Goal: Task Accomplishment & Management: Manage account settings

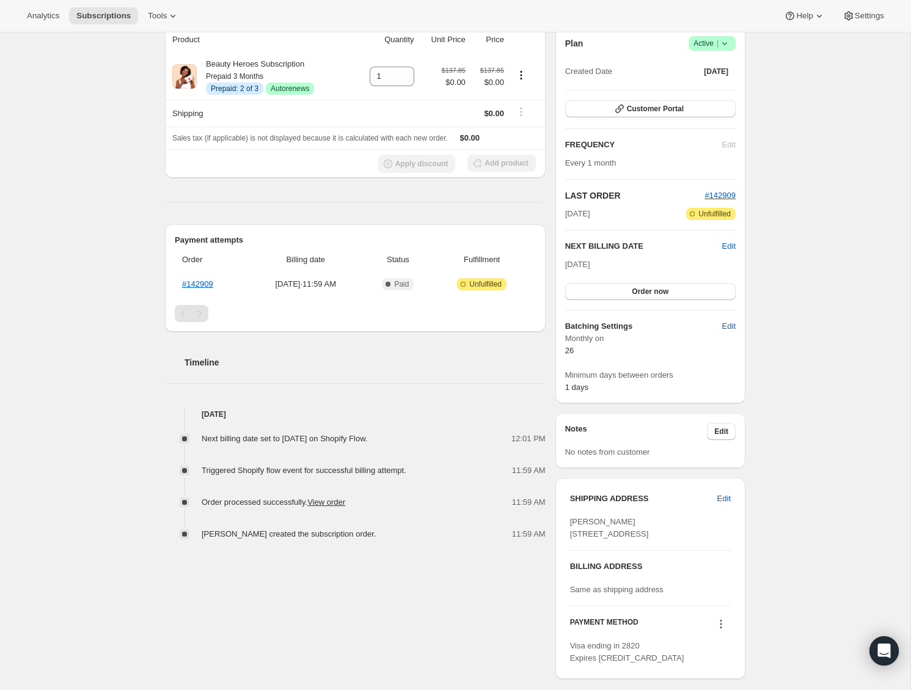
scroll to position [62, 0]
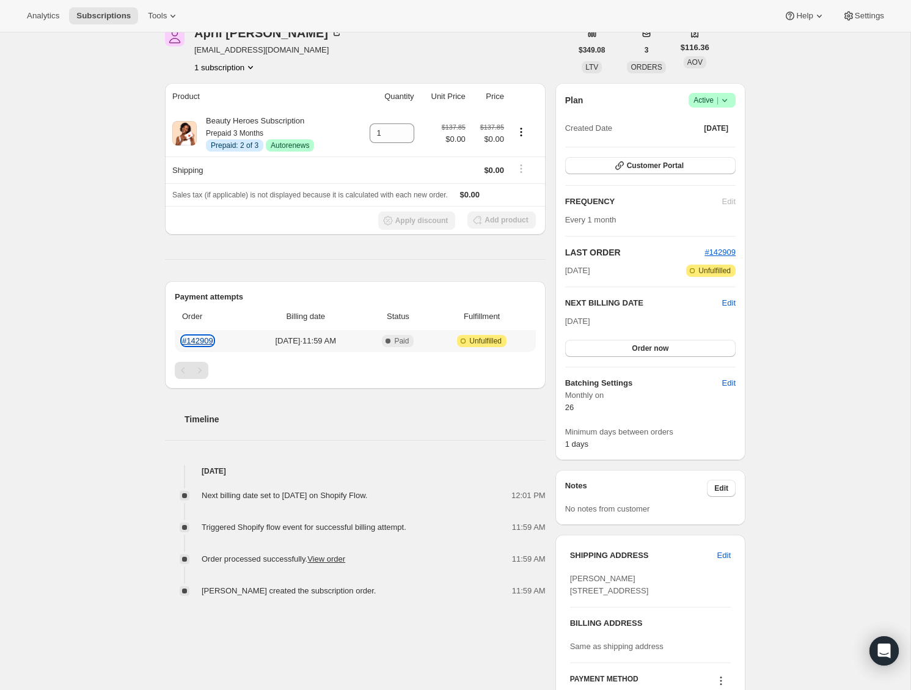
click at [191, 338] on link "#142909" at bounding box center [197, 340] width 31 height 9
